Goal: Transaction & Acquisition: Book appointment/travel/reservation

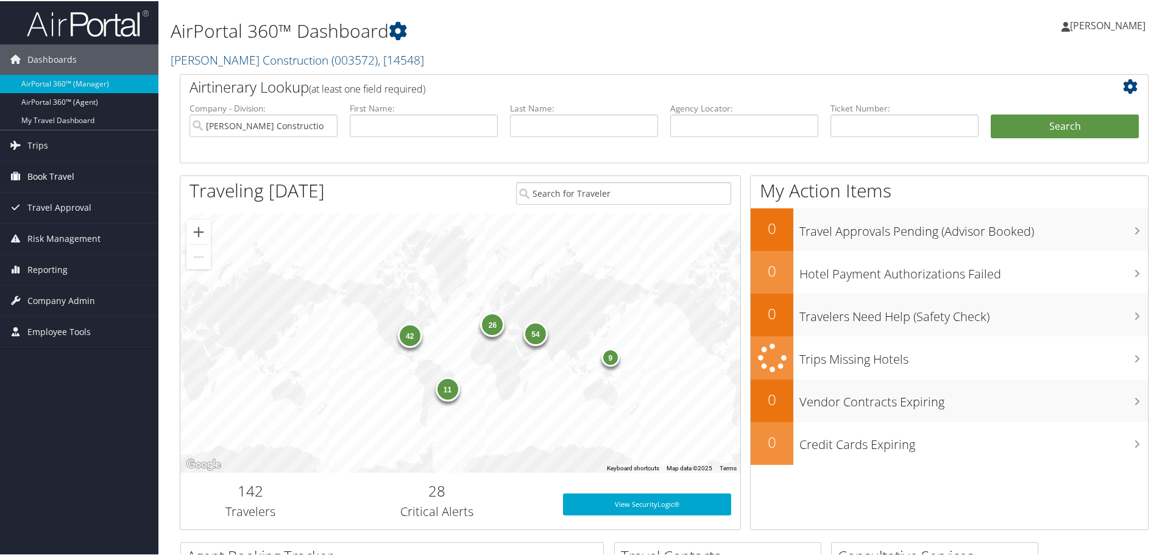
click at [56, 179] on span "Book Travel" at bounding box center [50, 175] width 47 height 30
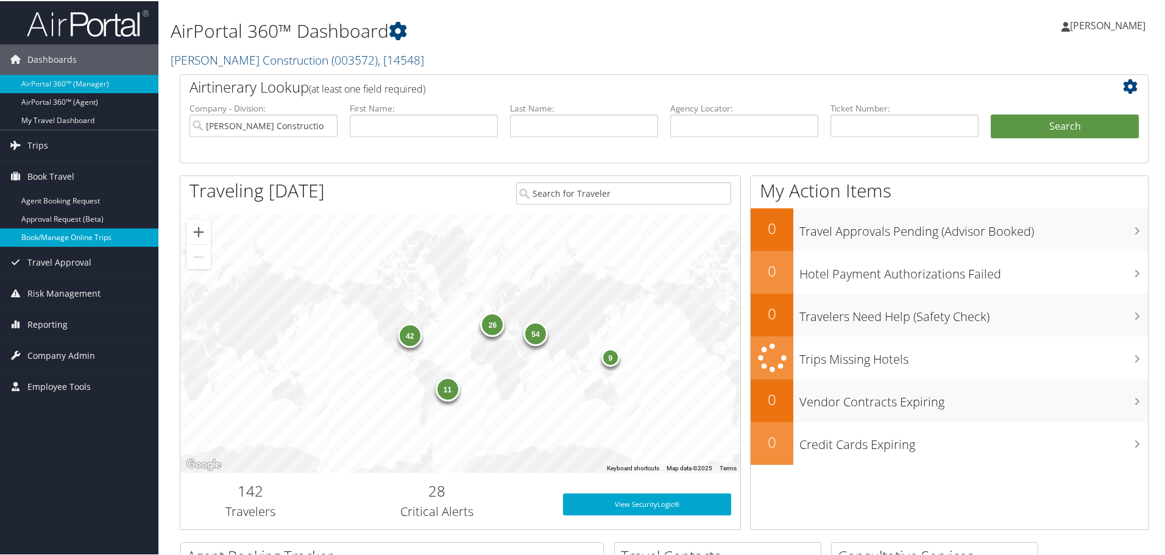
click at [61, 237] on link "Book/Manage Online Trips" at bounding box center [79, 236] width 158 height 18
